Goal: Information Seeking & Learning: Check status

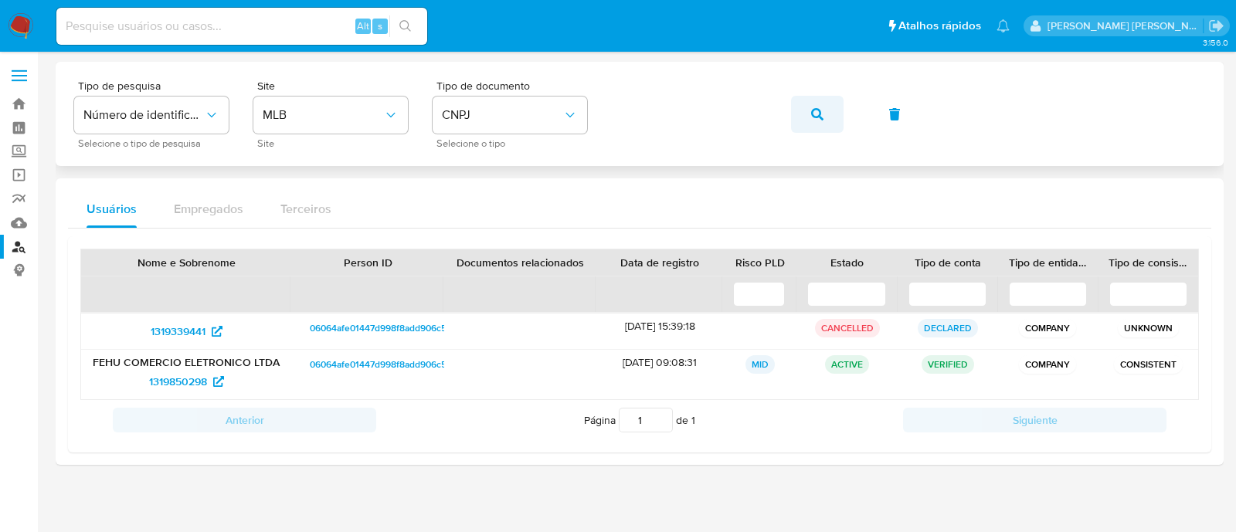
click at [804, 106] on button "button" at bounding box center [817, 114] width 53 height 37
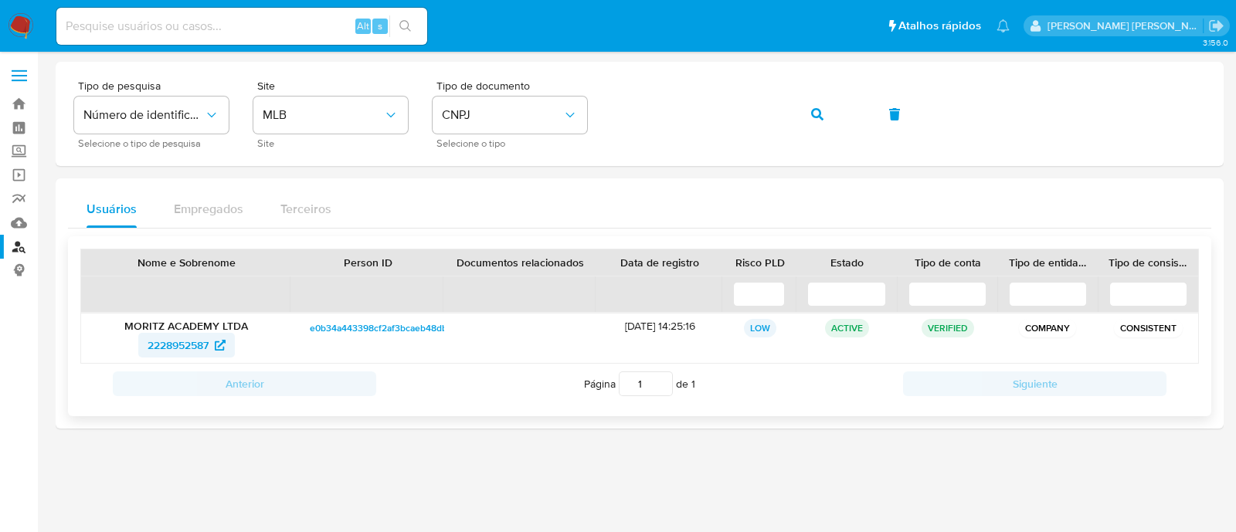
click at [151, 352] on span "2228952587" at bounding box center [178, 345] width 61 height 25
click at [606, 99] on div "Tipo de pesquisa Número de identificação Selecione o tipo de pesquisa Site MLB …" at bounding box center [639, 113] width 1131 height 67
click at [800, 107] on button "button" at bounding box center [817, 114] width 53 height 37
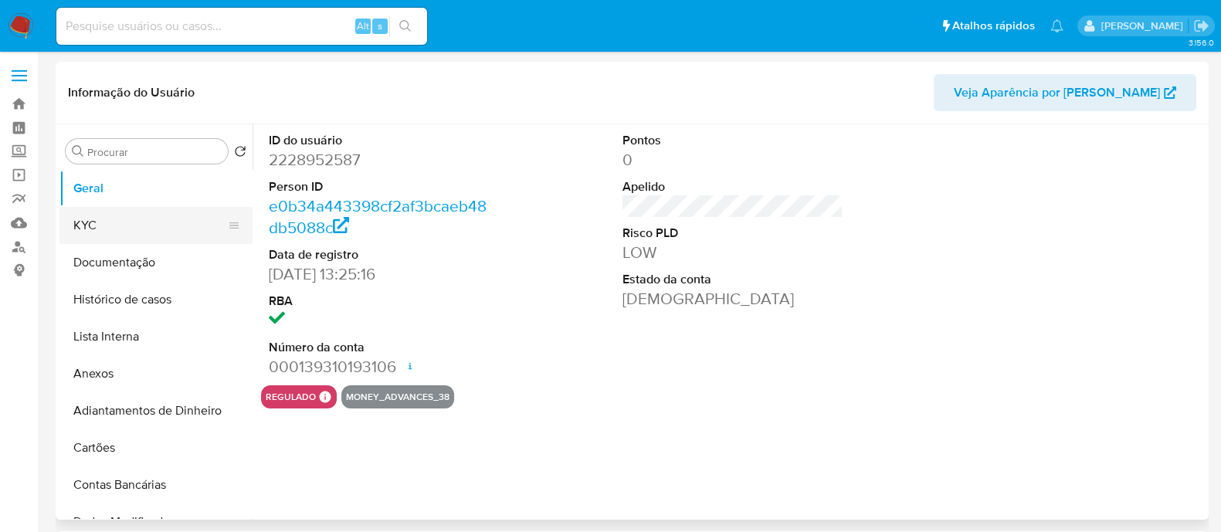
select select "10"
click at [126, 224] on button "KYC" at bounding box center [149, 225] width 181 height 37
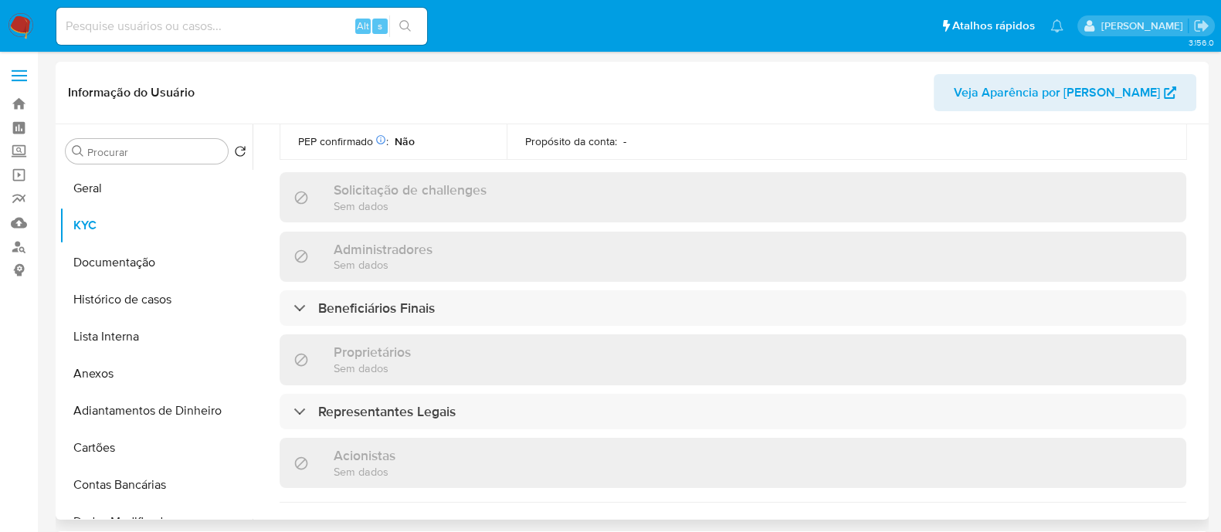
scroll to position [675, 0]
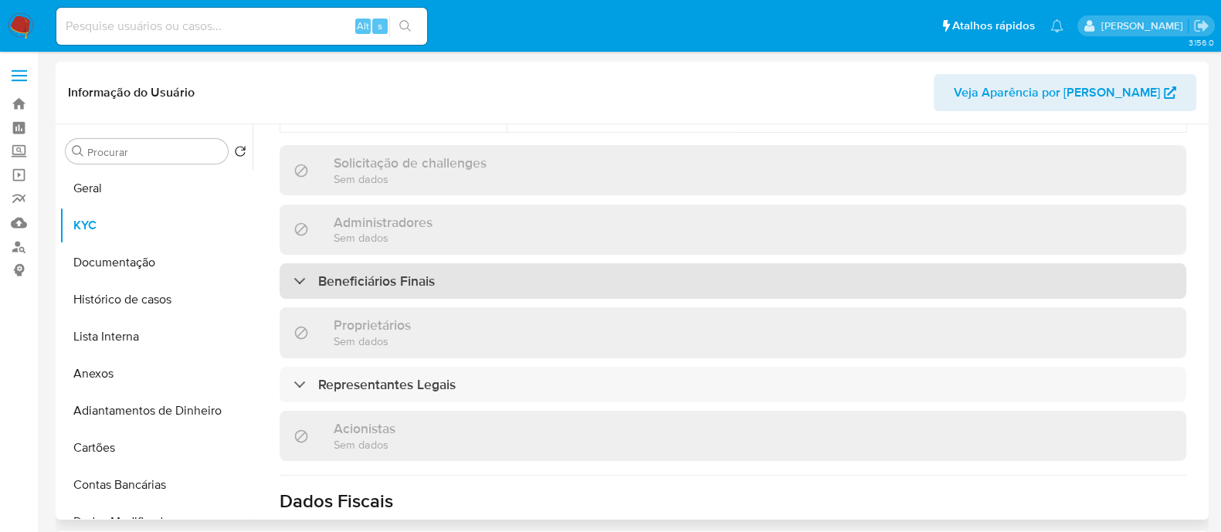
drag, startPoint x: 407, startPoint y: 245, endPoint x: 433, endPoint y: 260, distance: 30.5
click at [407, 273] on h3 "Beneficiários Finais" at bounding box center [376, 281] width 117 height 17
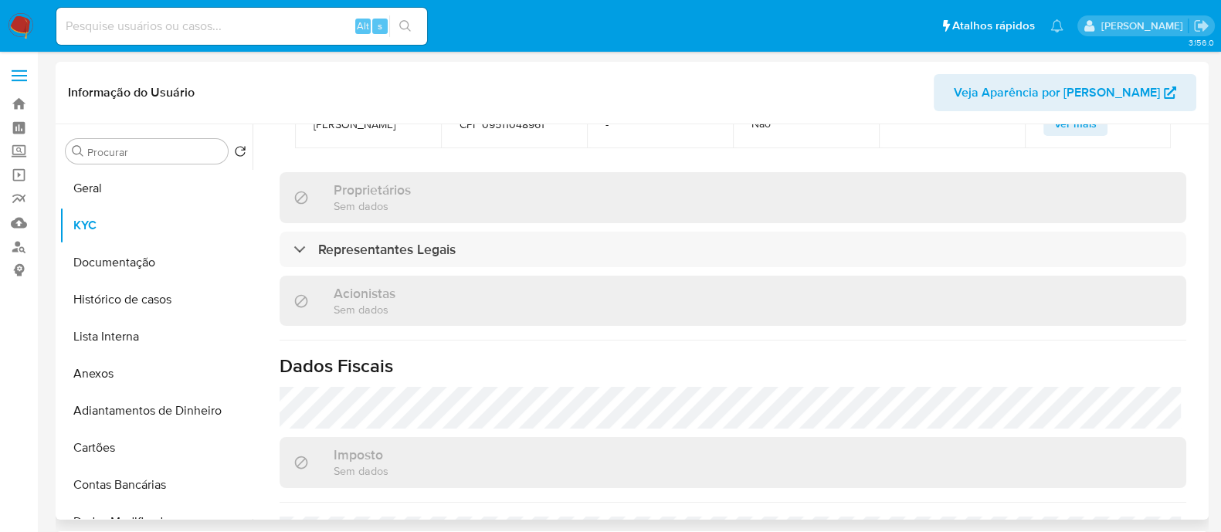
scroll to position [772, 0]
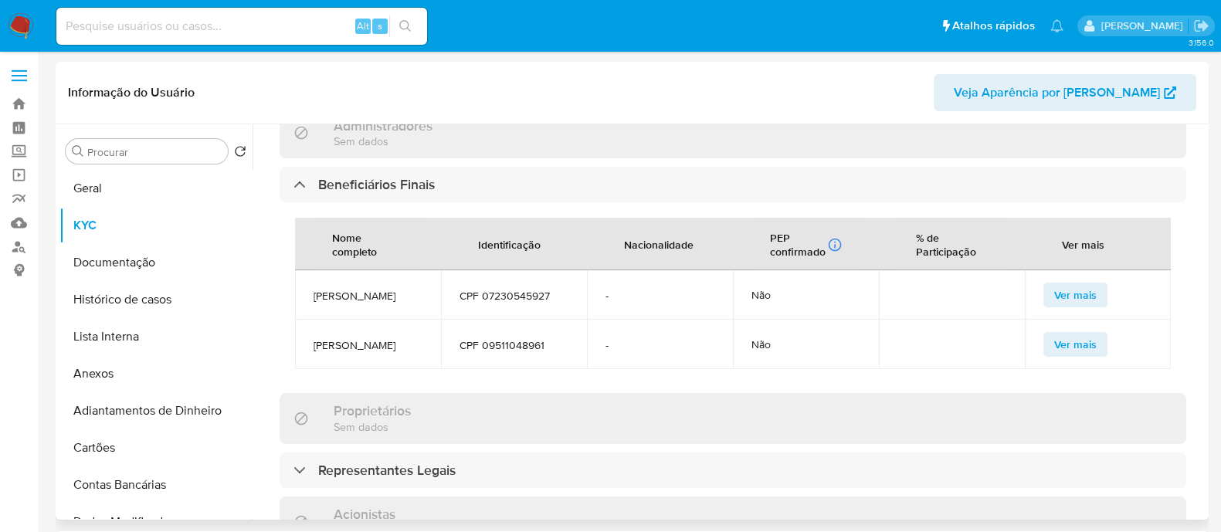
click at [362, 289] on span "EWALDO MORITZ NETO" at bounding box center [368, 296] width 109 height 14
copy span "EWALDO MORITZ NETO"
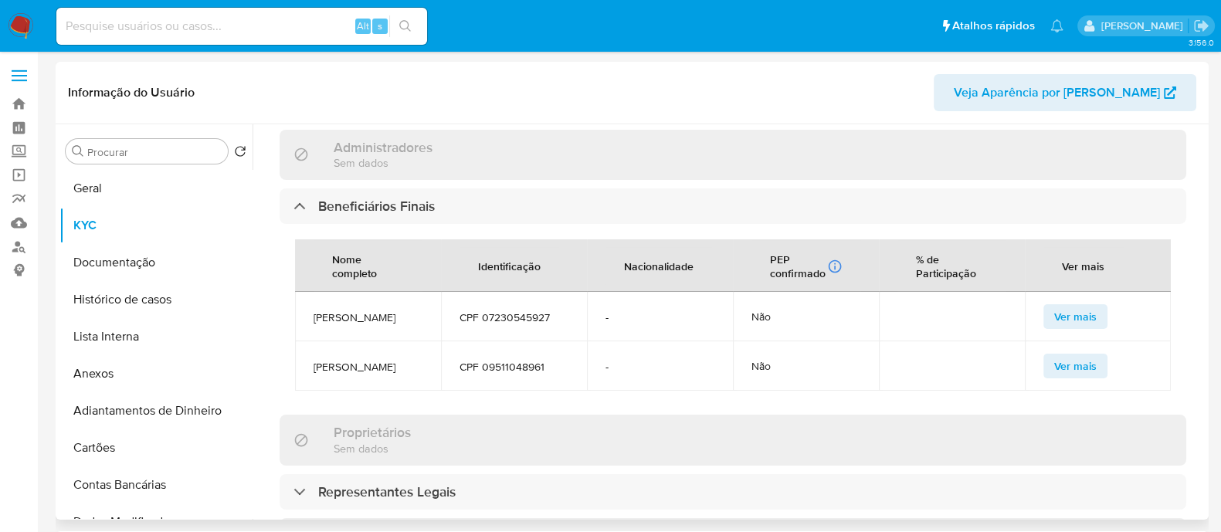
scroll to position [720, 0]
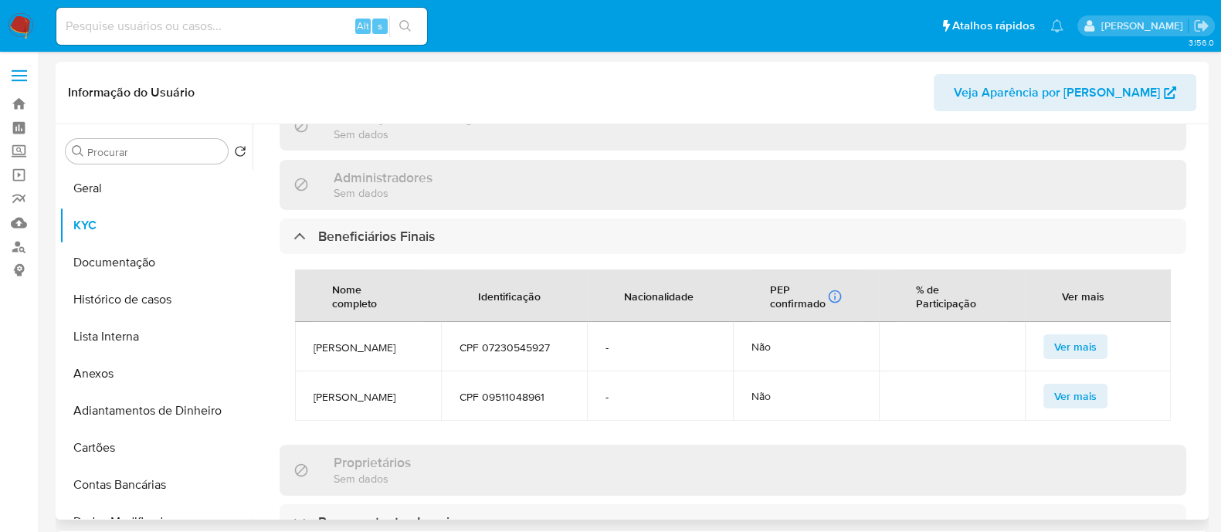
click at [382, 348] on td "EWALDO MORITZ NETO" at bounding box center [368, 346] width 146 height 49
drag, startPoint x: 358, startPoint y: 336, endPoint x: 300, endPoint y: 319, distance: 61.1
click at [300, 322] on td "EWALDO MORITZ NETO" at bounding box center [368, 346] width 146 height 49
copy span "EWALDO MORITZ NETO"
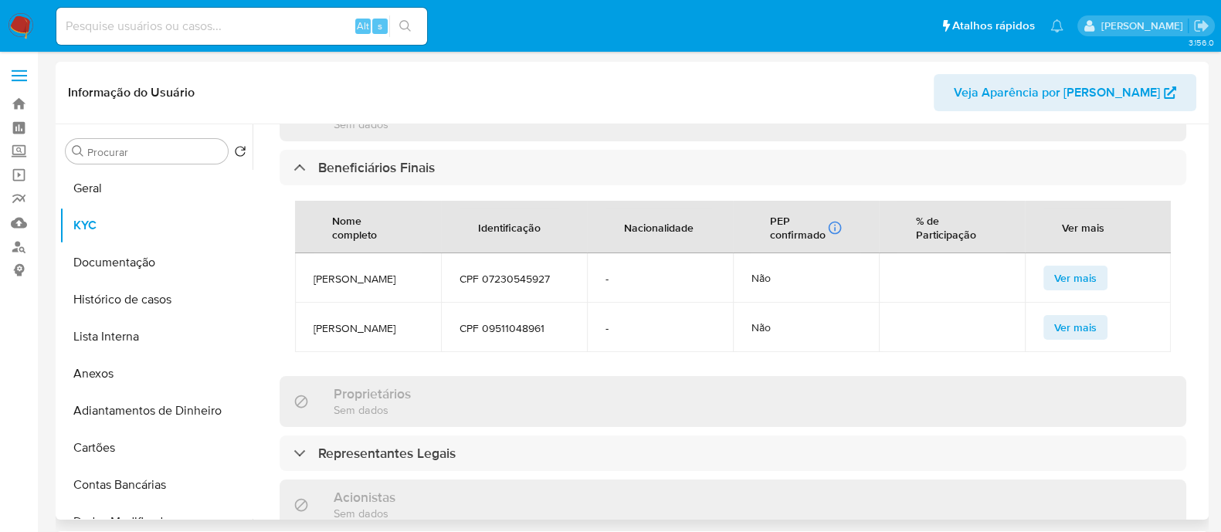
scroll to position [817, 0]
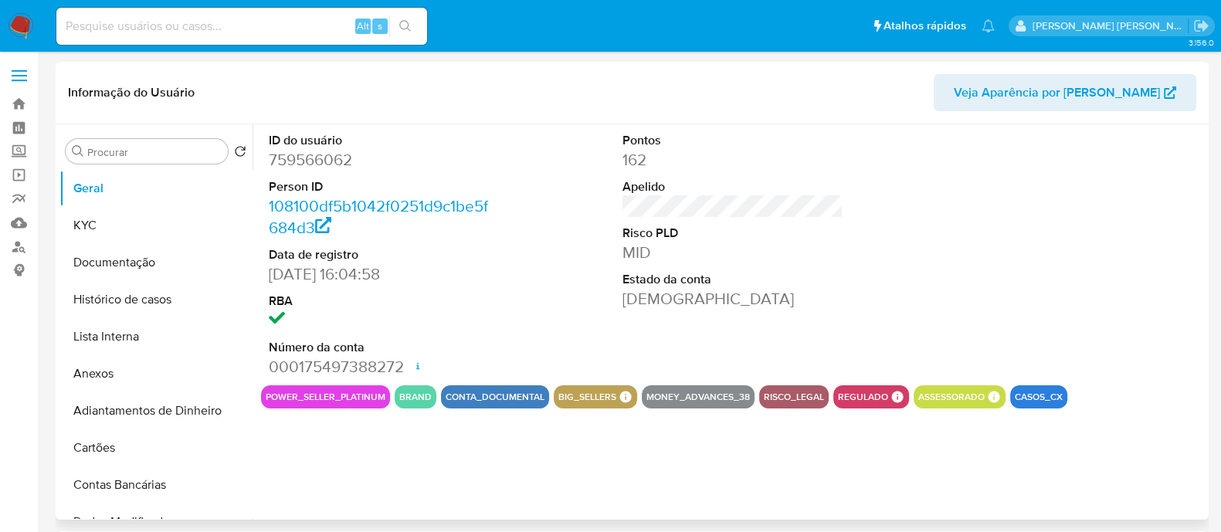
select select "10"
click at [166, 304] on button "Histórico de casos" at bounding box center [149, 299] width 181 height 37
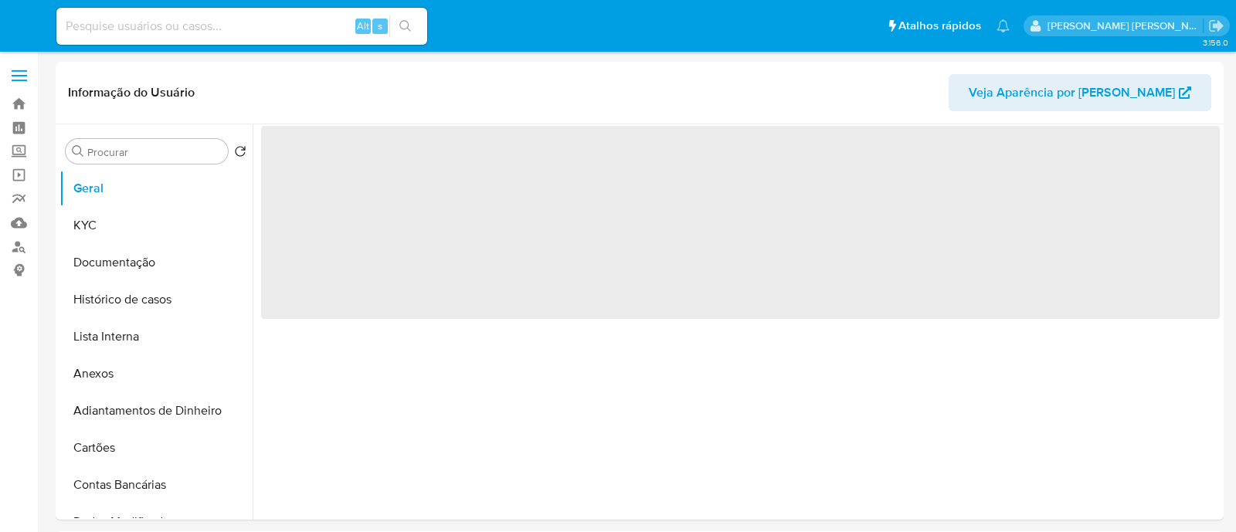
select select "10"
